Goal: Transaction & Acquisition: Obtain resource

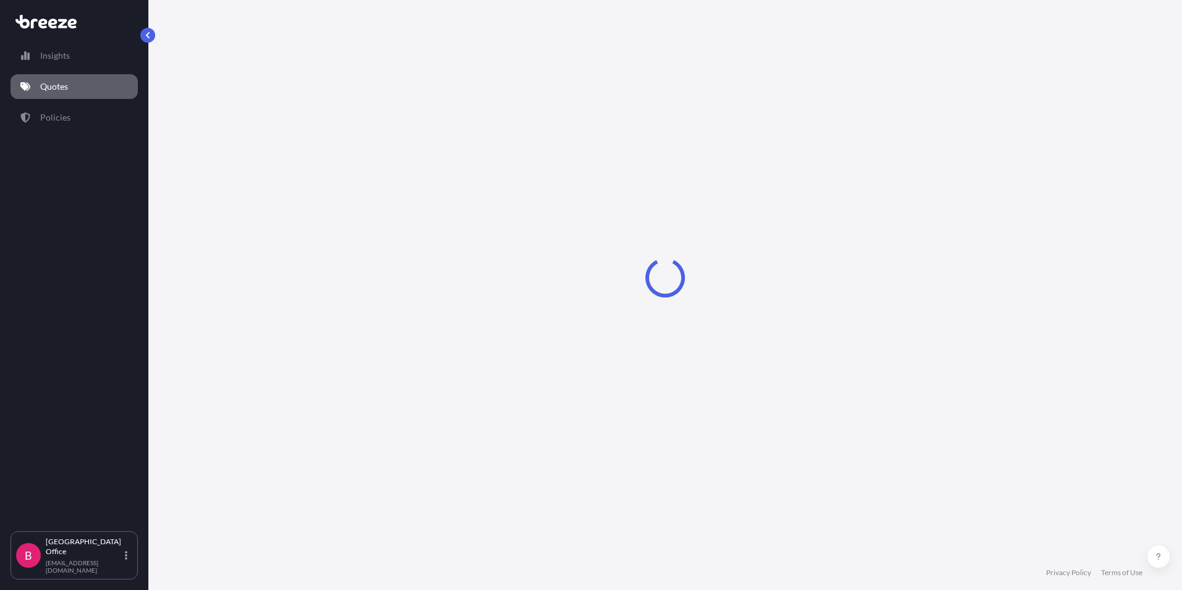
select select "Sea"
select select "1"
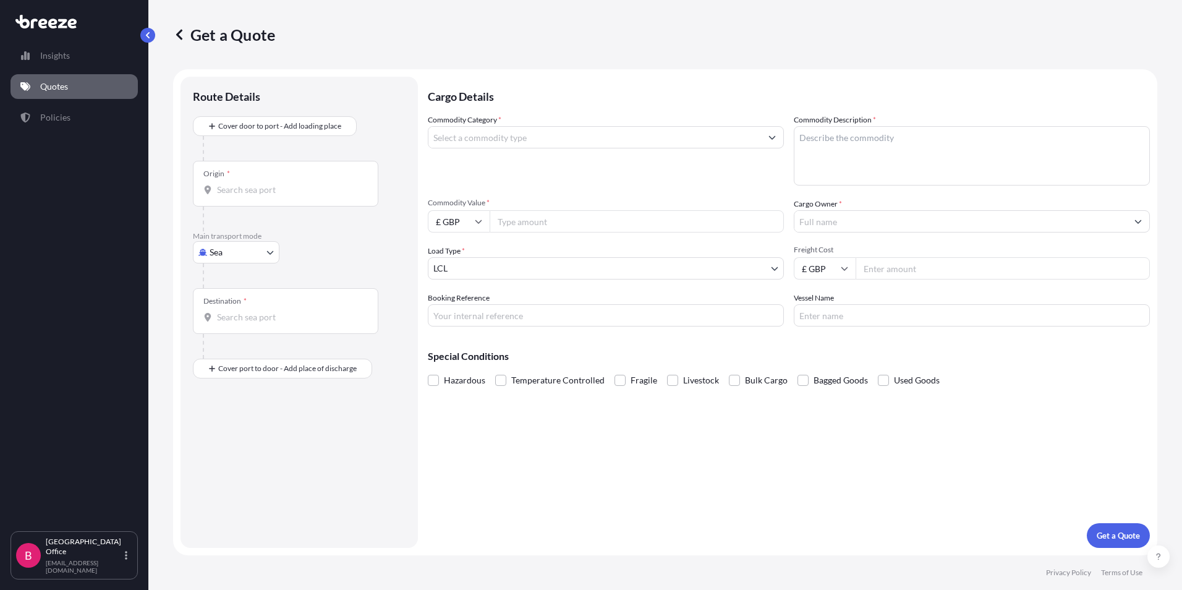
click at [64, 91] on p "Quotes" at bounding box center [54, 86] width 28 height 12
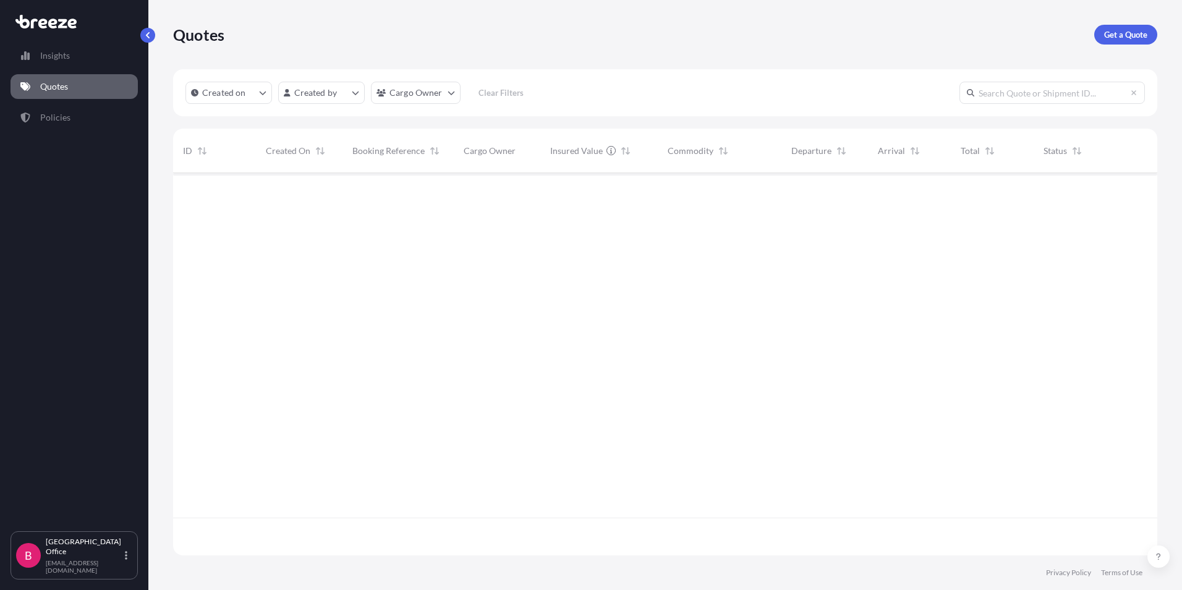
scroll to position [417, 975]
click at [214, 95] on p "Created on" at bounding box center [224, 93] width 44 height 12
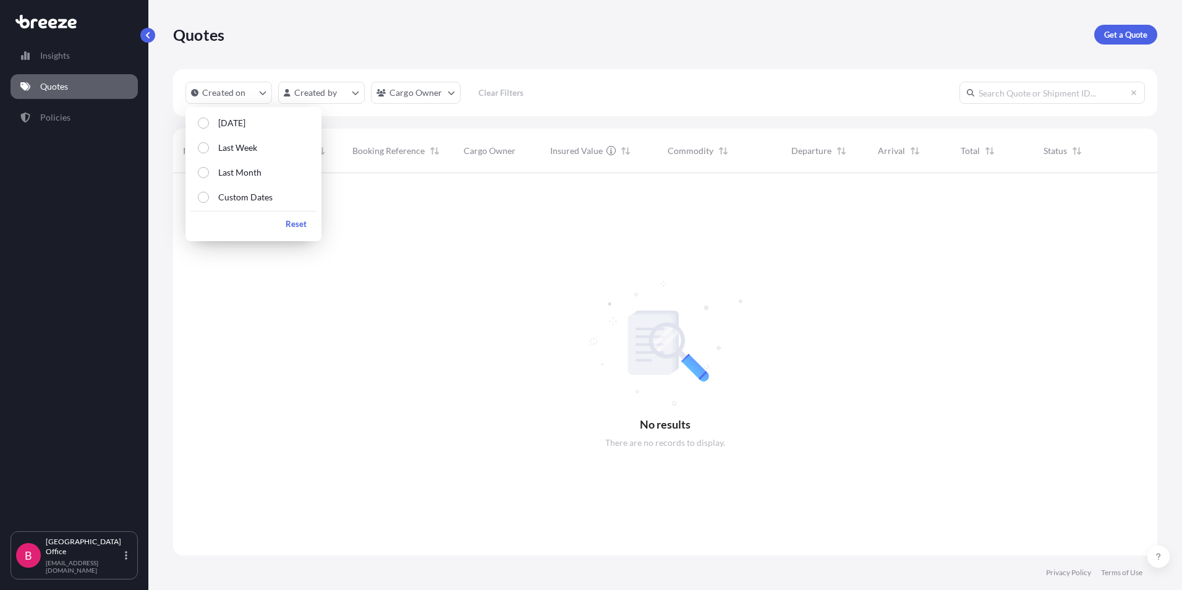
click at [518, 317] on div at bounding box center [665, 364] width 984 height 382
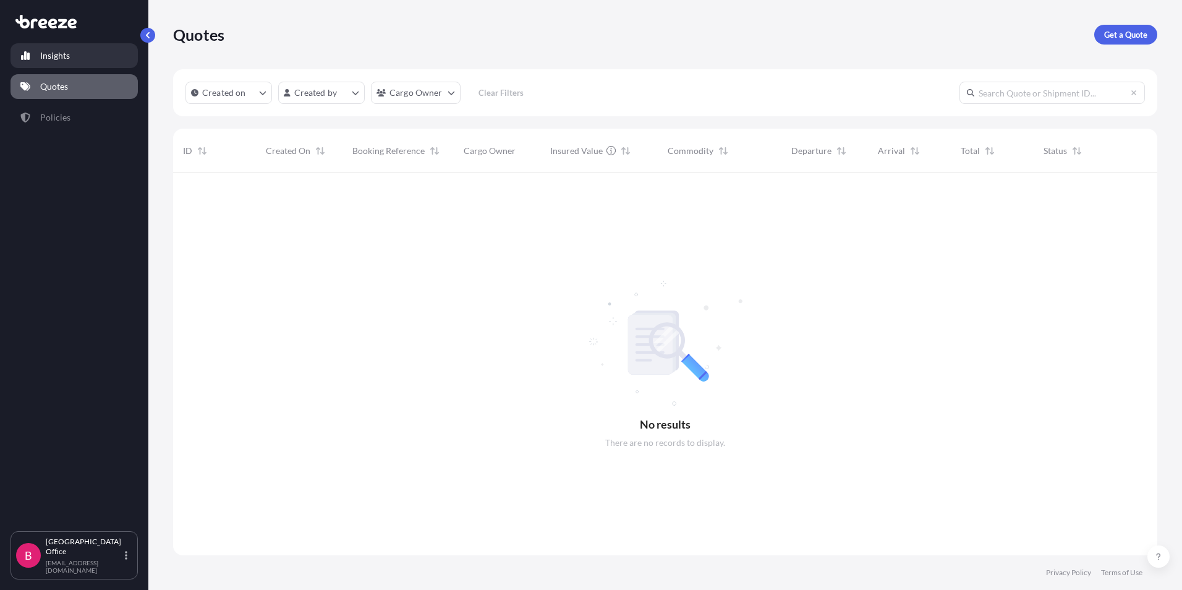
click at [63, 58] on p "Insights" at bounding box center [55, 55] width 30 height 12
select select "2025"
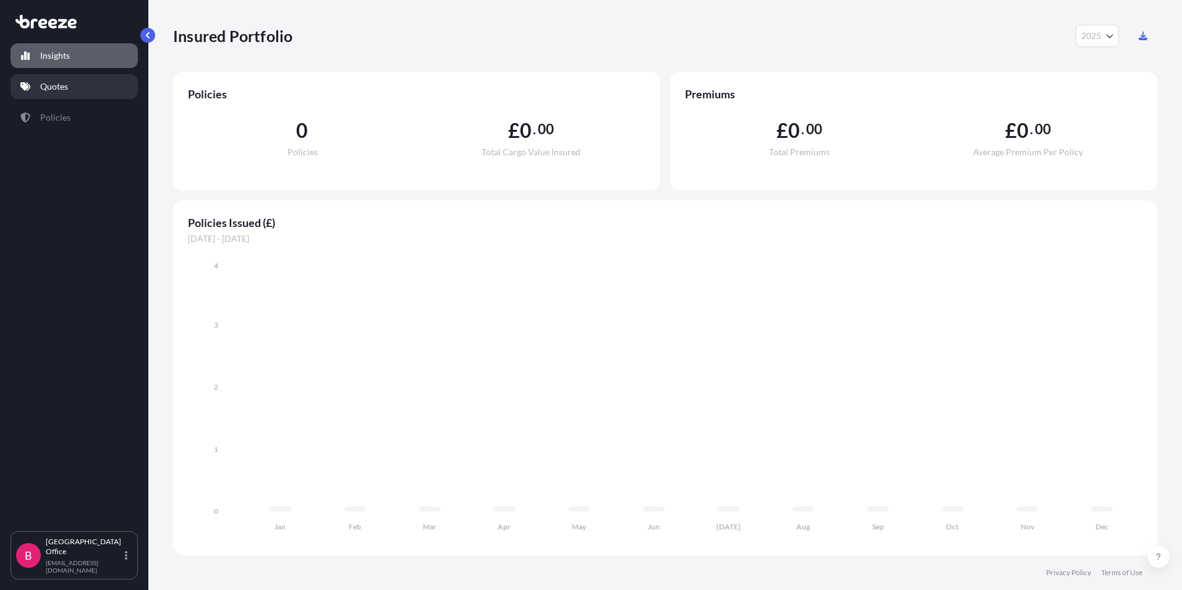
click at [57, 85] on p "Quotes" at bounding box center [54, 86] width 28 height 12
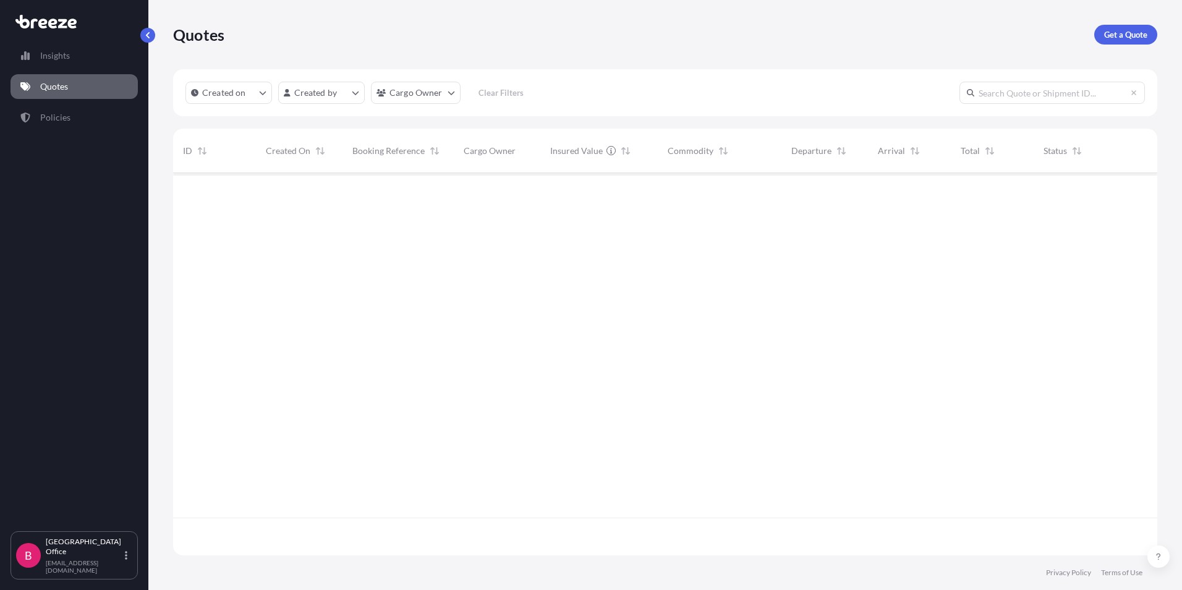
scroll to position [417, 975]
click at [1142, 36] on p "Get a Quote" at bounding box center [1125, 34] width 43 height 12
select select "Sea"
select select "1"
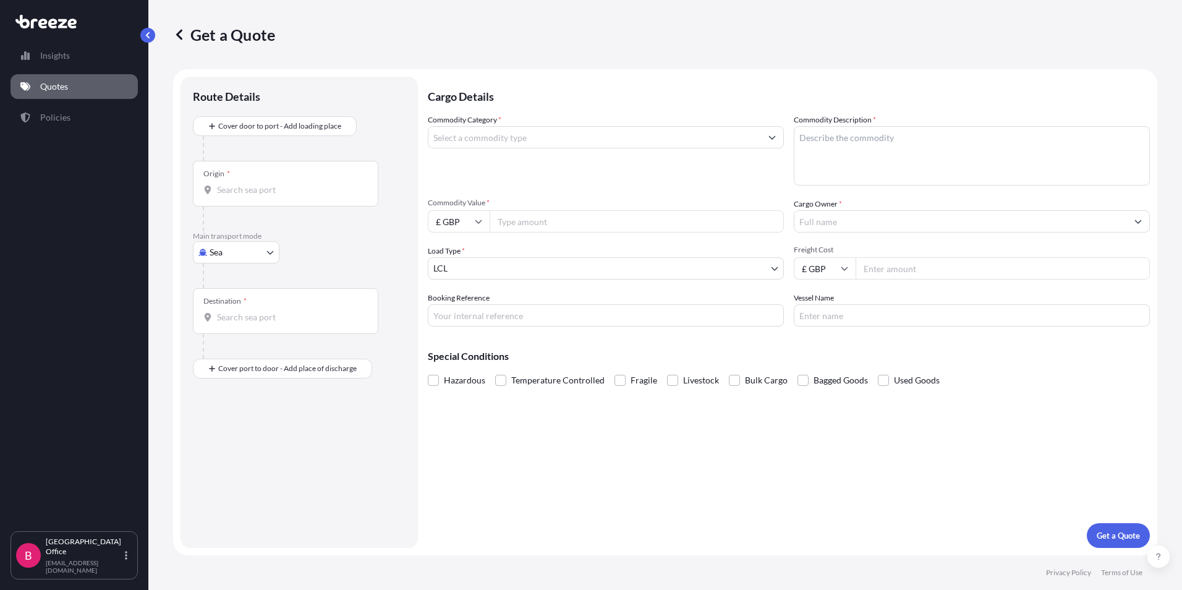
click at [242, 173] on div "Origin *" at bounding box center [285, 184] width 185 height 46
click at [242, 184] on input "Origin *" at bounding box center [290, 190] width 146 height 12
